Goal: Transaction & Acquisition: Purchase product/service

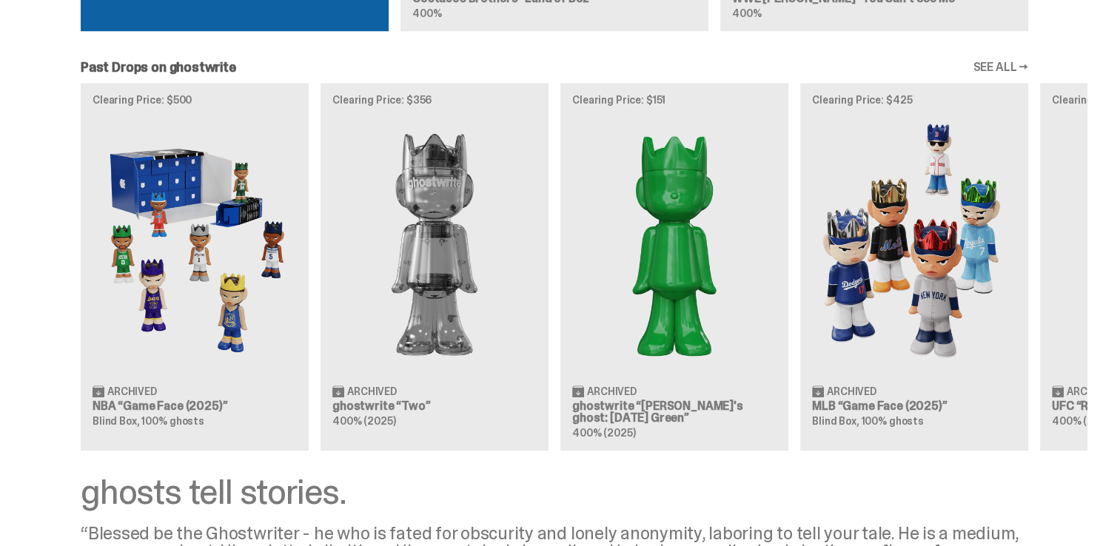
scroll to position [1267, 0]
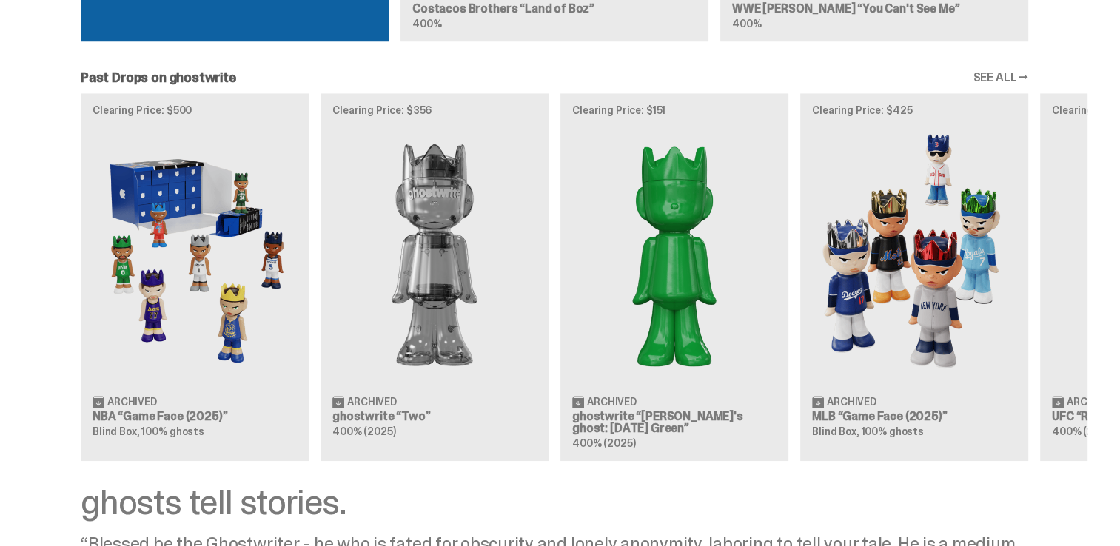
click at [886, 256] on div "Clearing Price: $500 Archived NBA “Game Face (2025)” Blind Box, 100% ghosts Cle…" at bounding box center [554, 276] width 1066 height 367
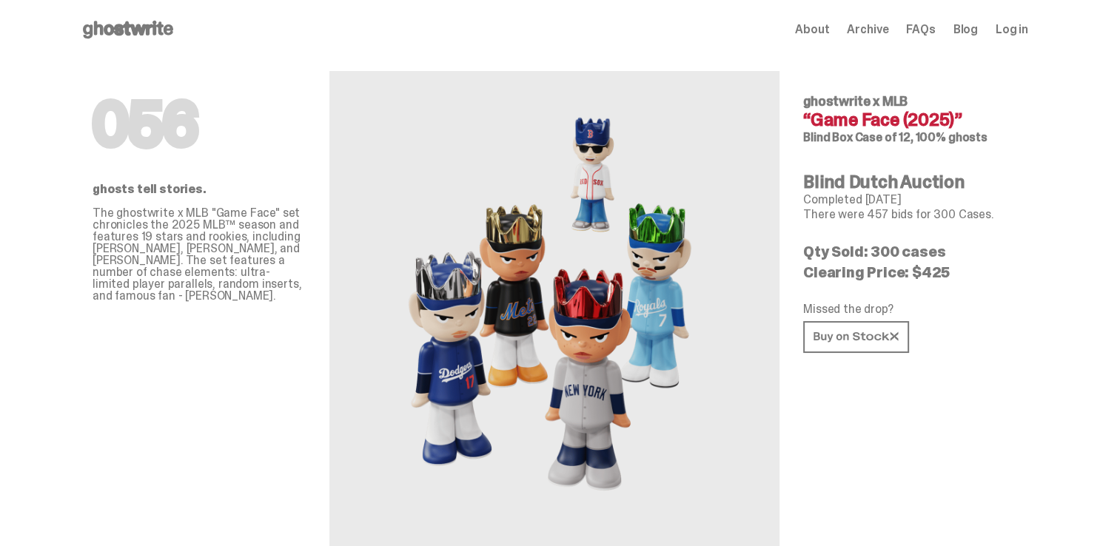
click at [133, 27] on use at bounding box center [128, 30] width 90 height 18
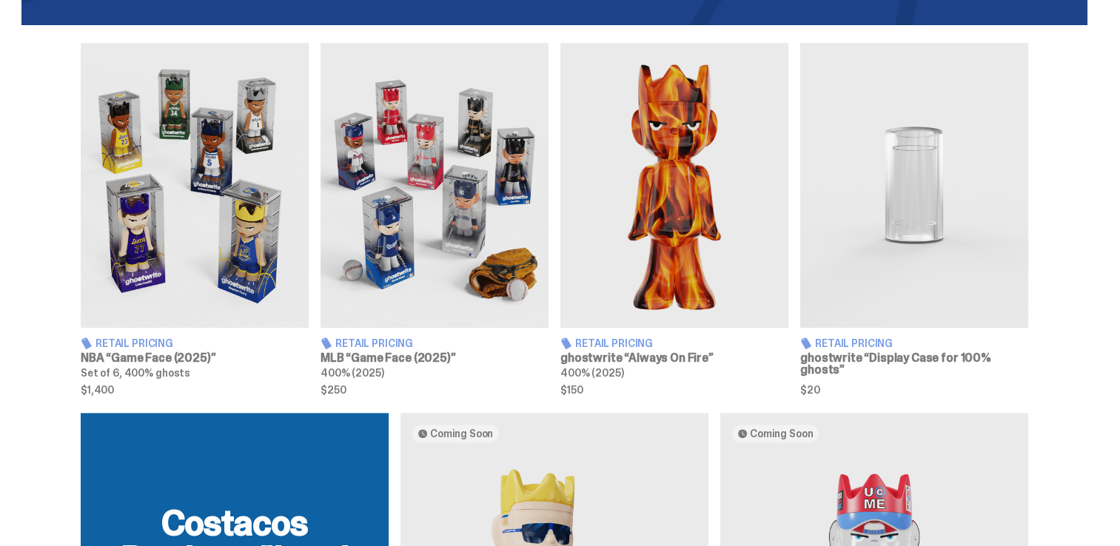
scroll to position [518, 0]
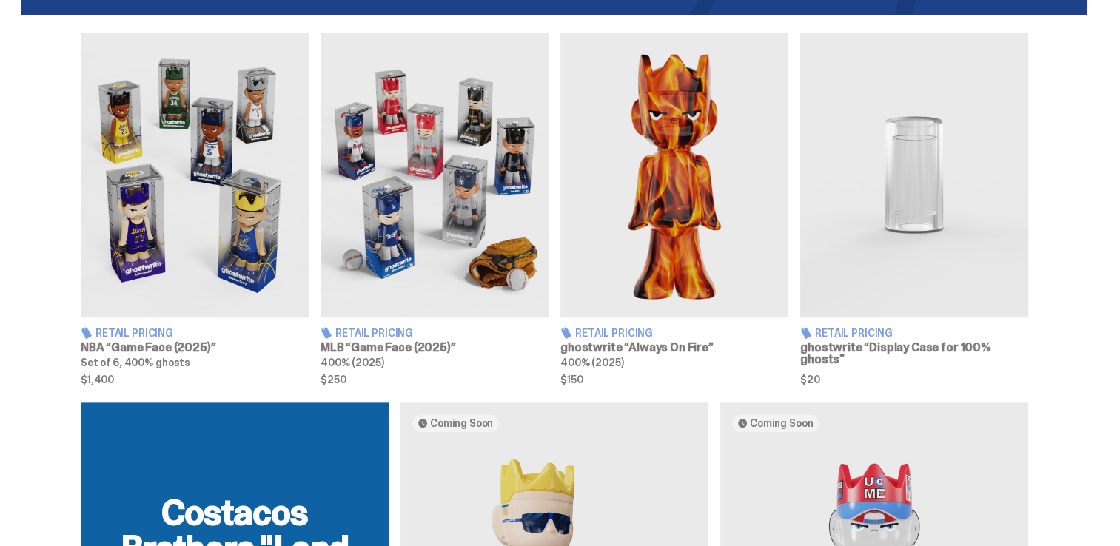
click at [916, 188] on img at bounding box center [914, 175] width 228 height 285
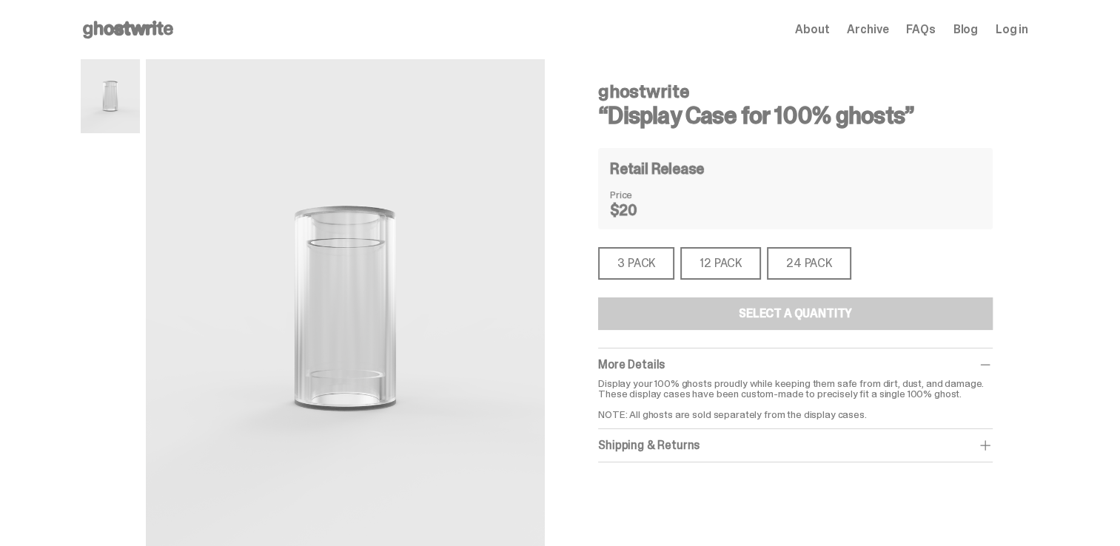
click at [725, 263] on div "12 PACK" at bounding box center [720, 263] width 81 height 33
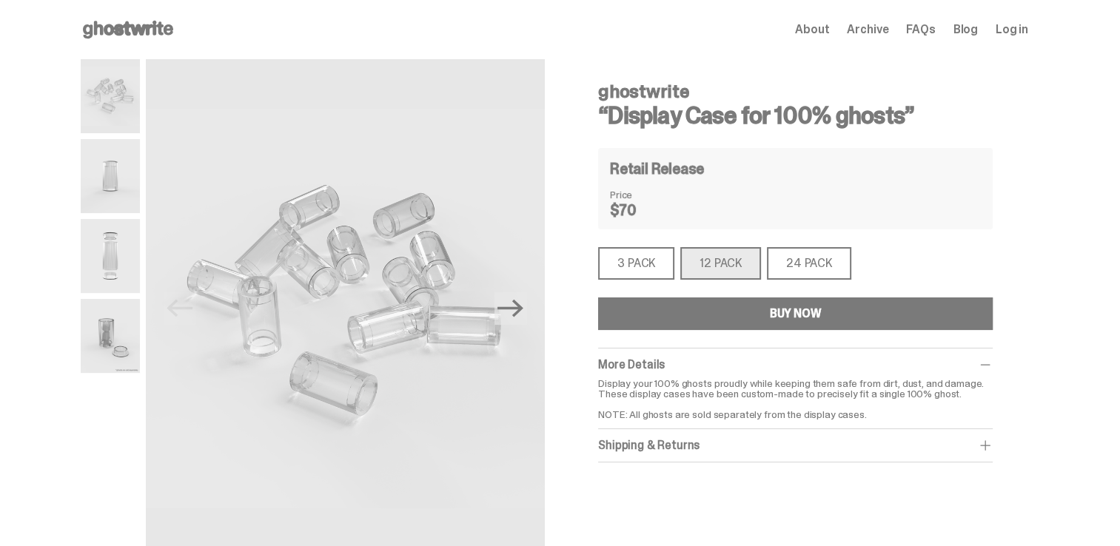
click at [105, 330] on img at bounding box center [110, 336] width 59 height 74
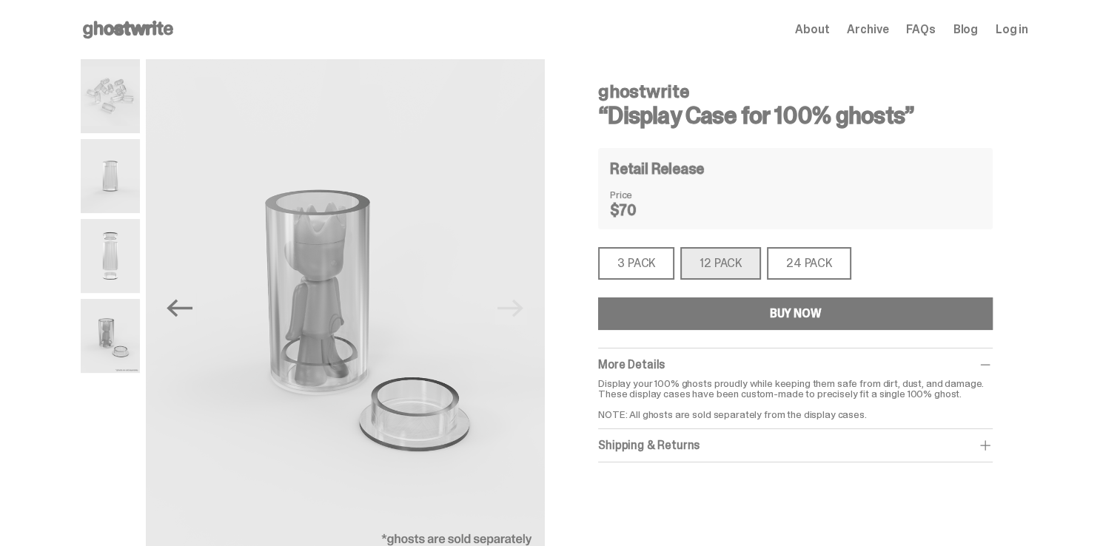
click at [107, 254] on img at bounding box center [110, 256] width 59 height 74
